Goal: Browse casually

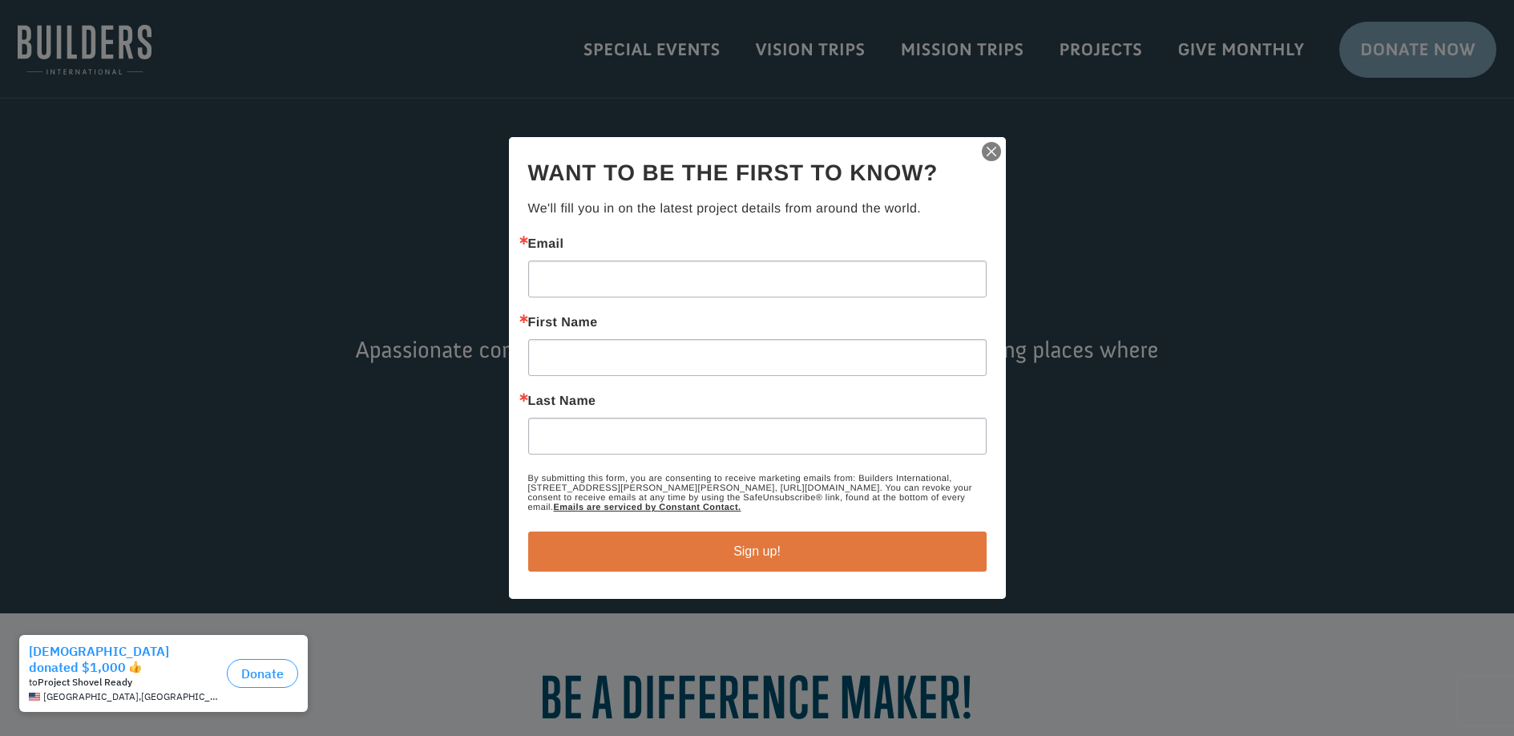
click at [990, 151] on img "button" at bounding box center [991, 151] width 22 height 22
